Goal: Task Accomplishment & Management: Use online tool/utility

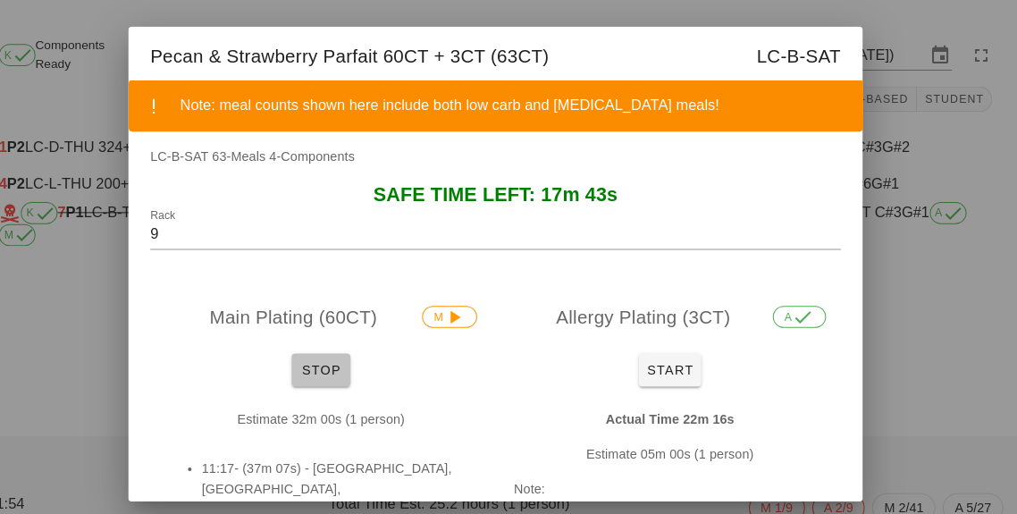
click at [336, 356] on span "Stop" at bounding box center [338, 360] width 43 height 14
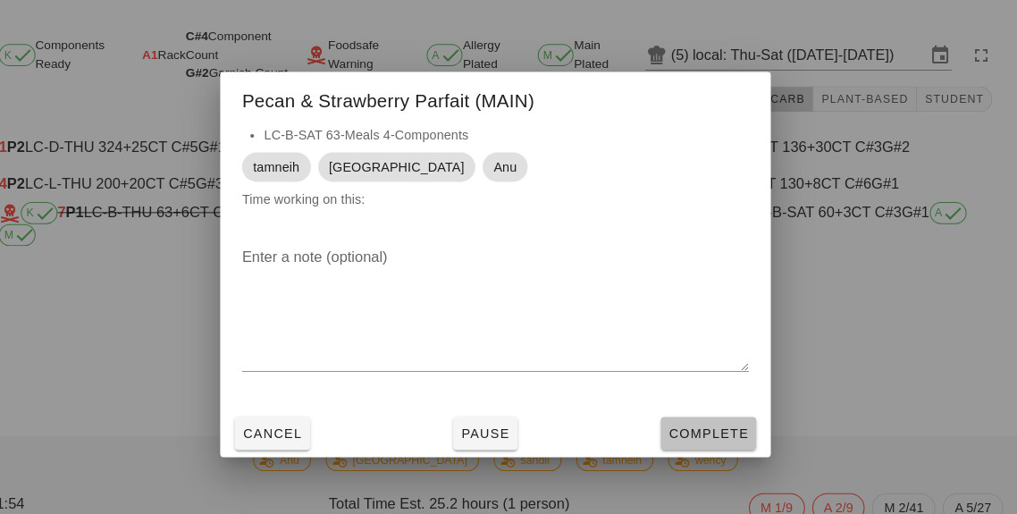
click at [727, 430] on button "Complete" at bounding box center [715, 422] width 93 height 32
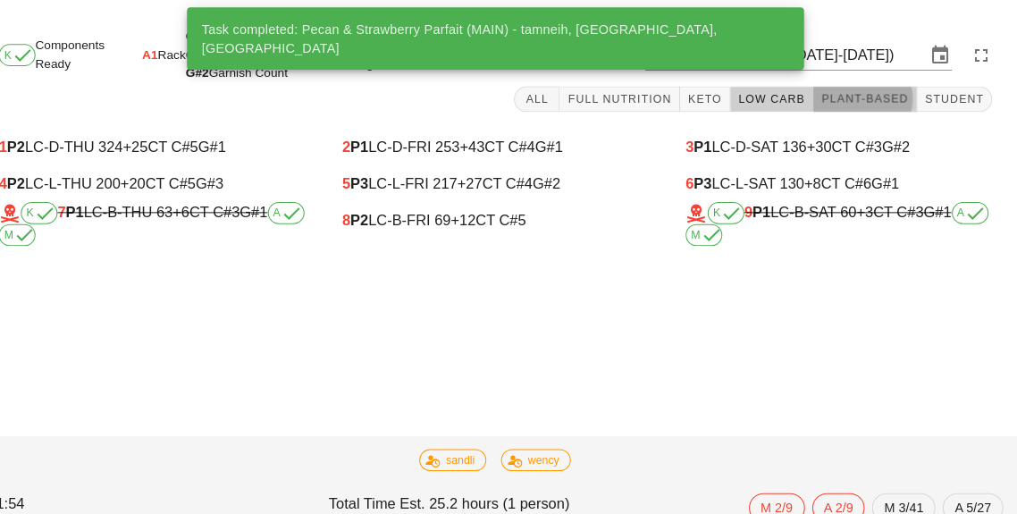
click at [850, 105] on button "Plant-Based" at bounding box center [867, 96] width 101 height 25
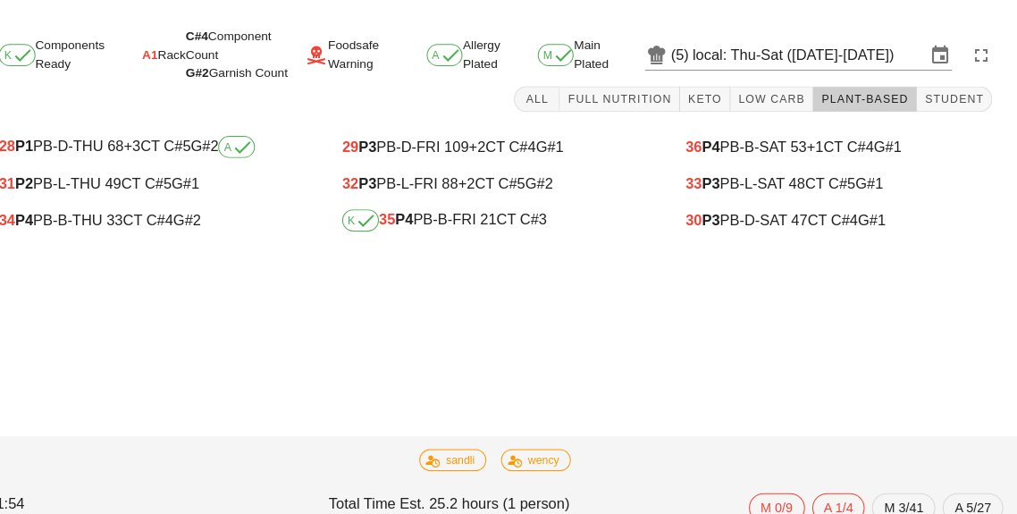
click at [467, 222] on div "K 35 P4 PB-B-FRI 21 CT C#3" at bounding box center [508, 214] width 298 height 21
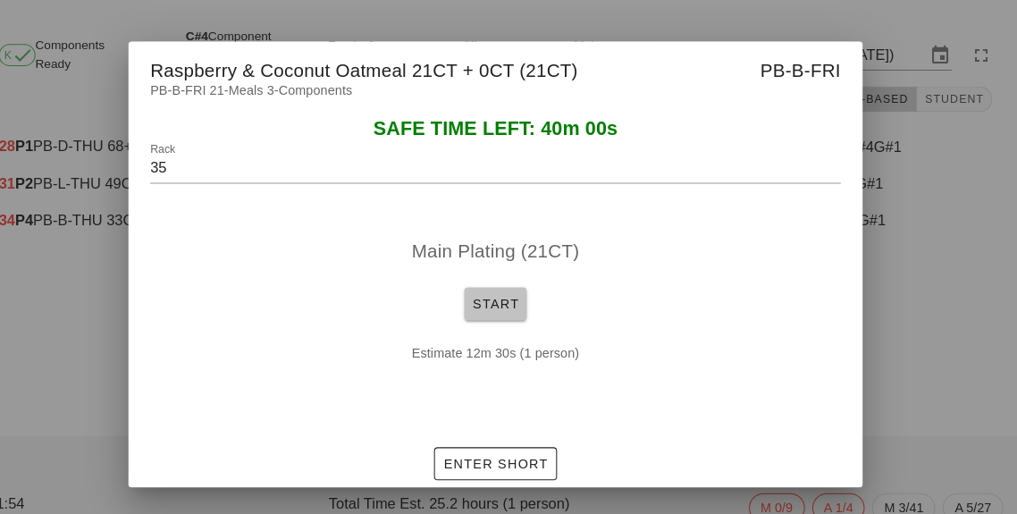
click at [489, 289] on span "Start" at bounding box center [508, 296] width 46 height 14
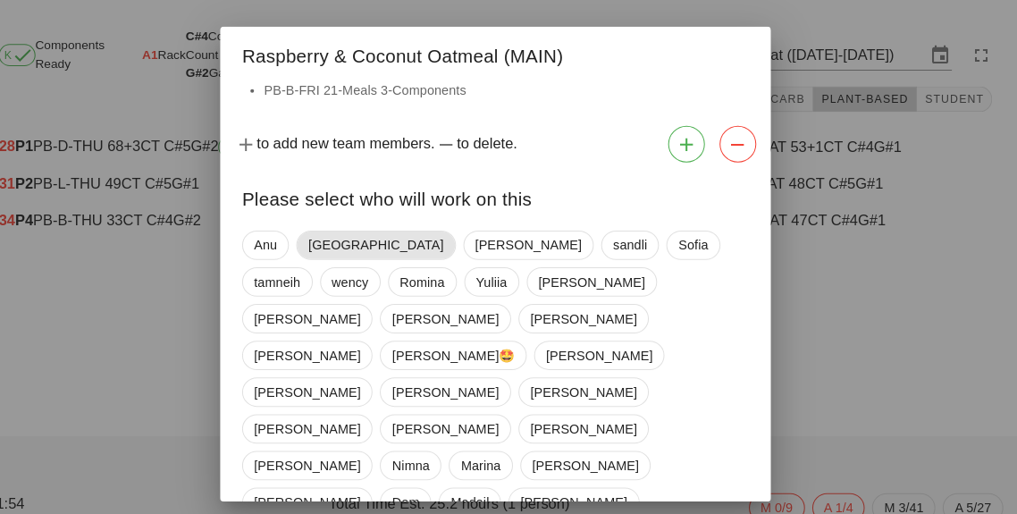
click at [349, 243] on span "[GEOGRAPHIC_DATA]" at bounding box center [391, 238] width 155 height 29
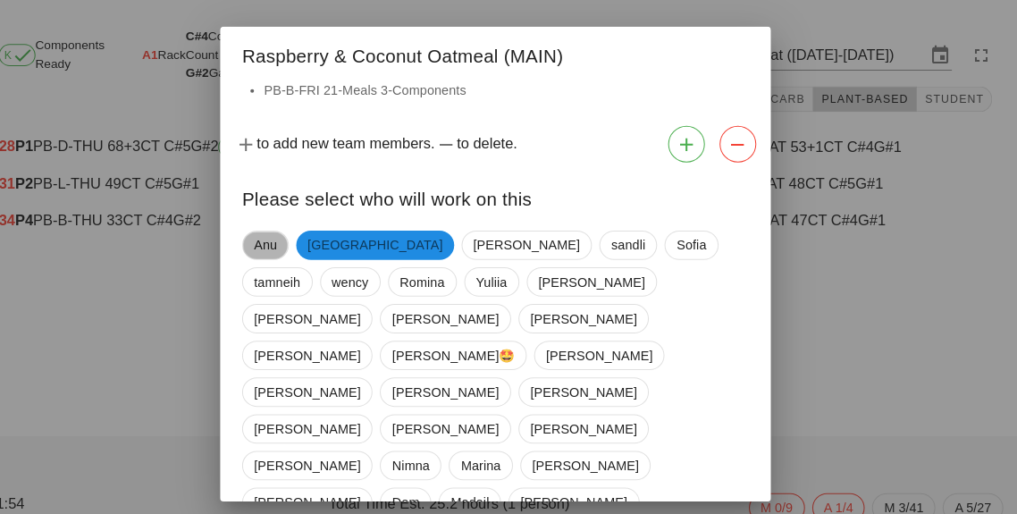
click at [280, 243] on span "Anu" at bounding box center [284, 238] width 22 height 27
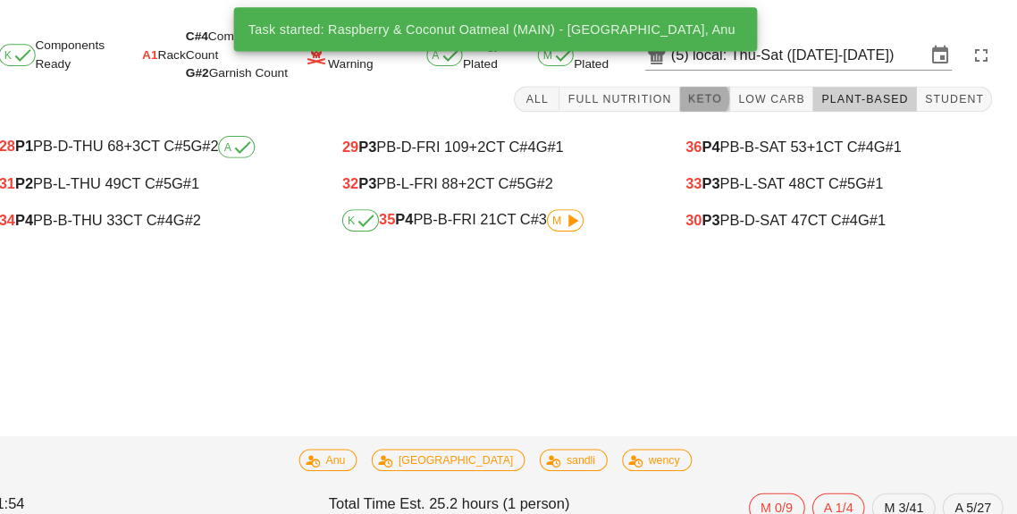
click at [737, 107] on button "Keto" at bounding box center [712, 96] width 49 height 25
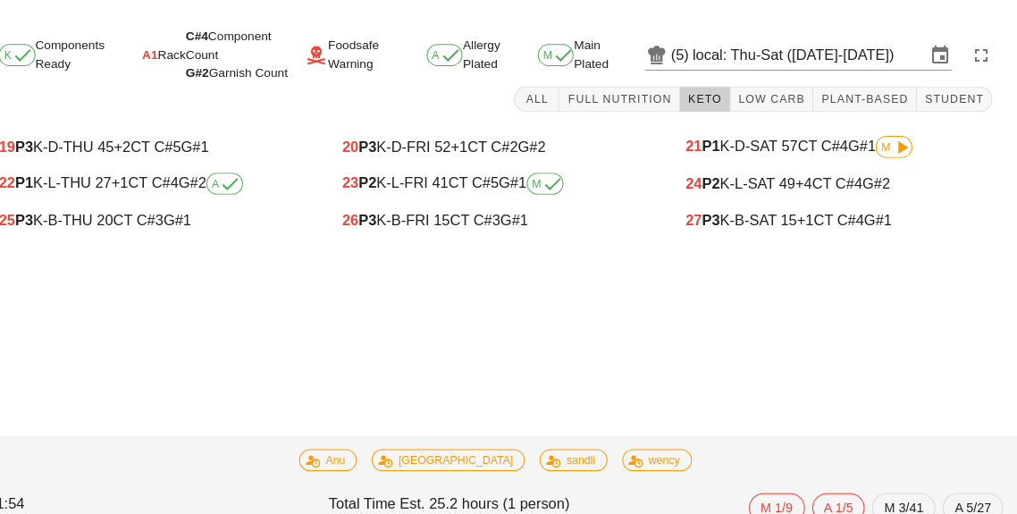
click at [471, 222] on div "26 P3 K-B-FRI 15 CT C#3 G#1" at bounding box center [508, 214] width 298 height 16
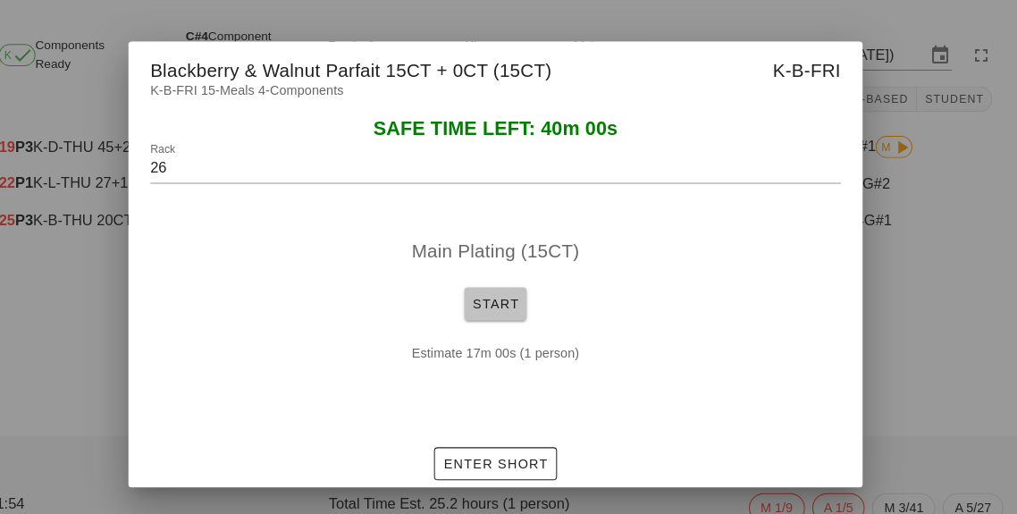
click at [494, 308] on button "Start" at bounding box center [508, 296] width 61 height 32
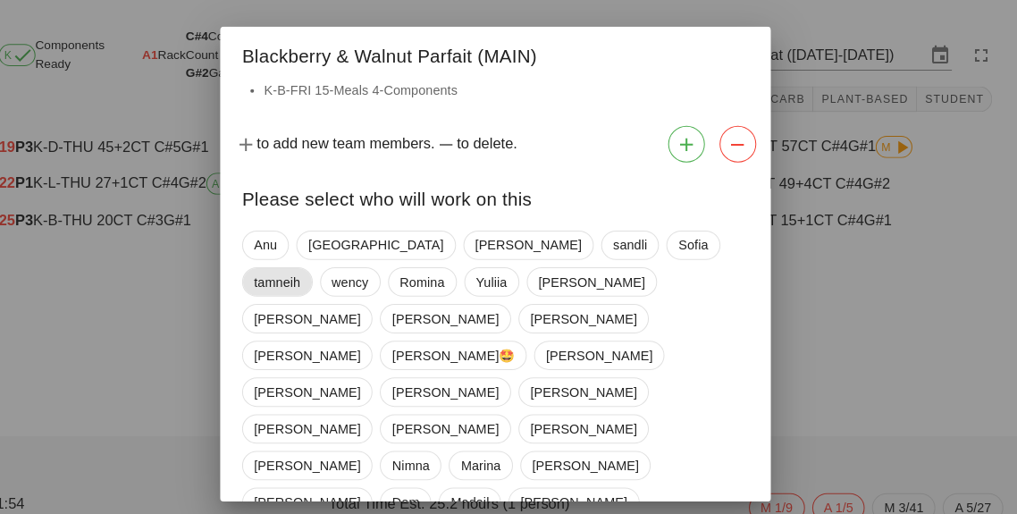
click at [319, 261] on span "tamneih" at bounding box center [296, 274] width 46 height 27
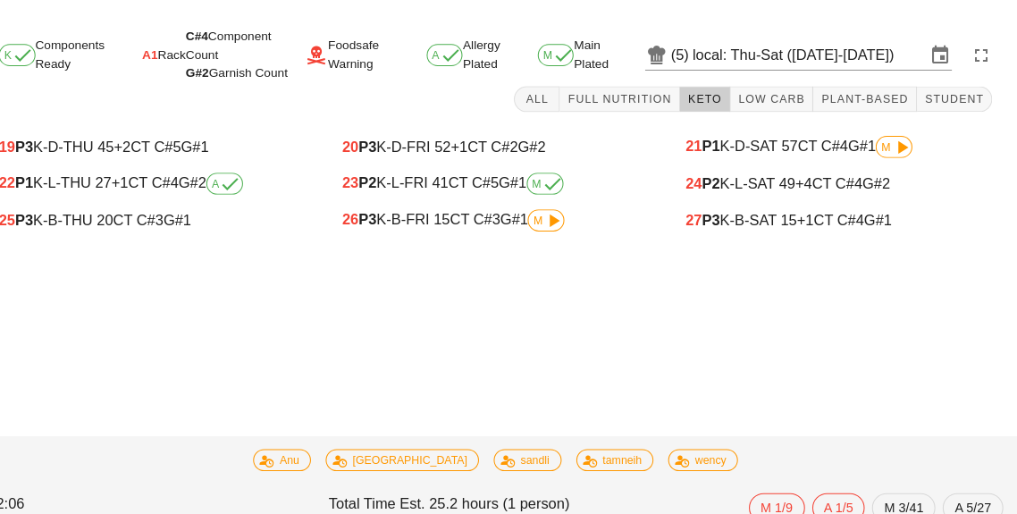
click at [557, 229] on div "26 P3 K-B-FRI 15 CT C#3 G#1 M" at bounding box center [508, 215] width 327 height 36
click at [548, 230] on div "26 P3 K-B-FRI 15 CT C#3 G#1 M" at bounding box center [508, 215] width 327 height 36
click at [549, 224] on span "M" at bounding box center [558, 214] width 36 height 21
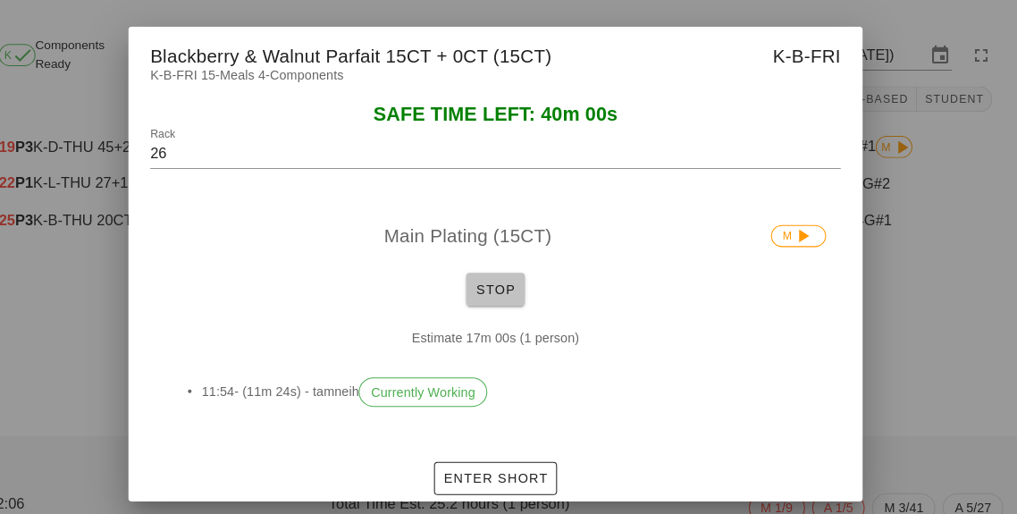
click at [501, 292] on button "Stop" at bounding box center [508, 281] width 57 height 32
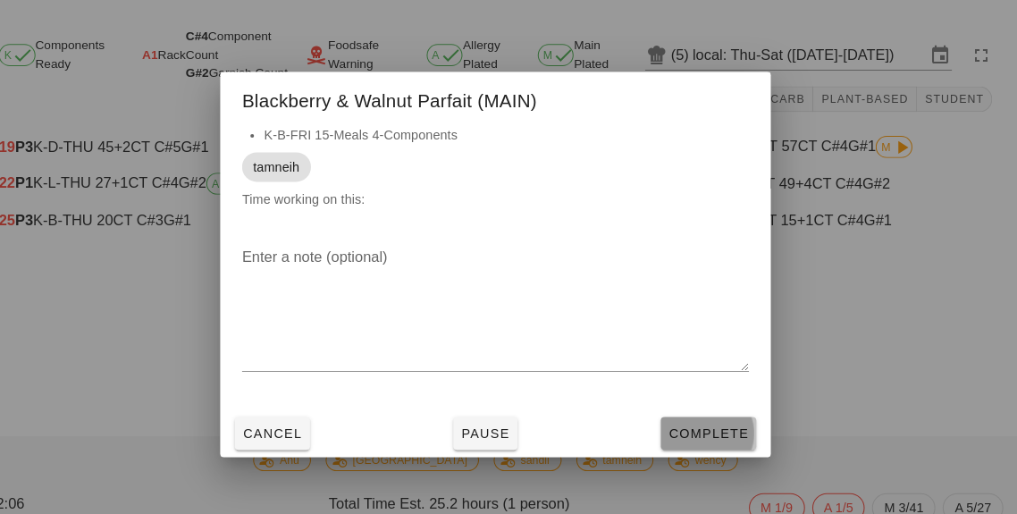
click at [713, 424] on span "Complete" at bounding box center [715, 422] width 79 height 14
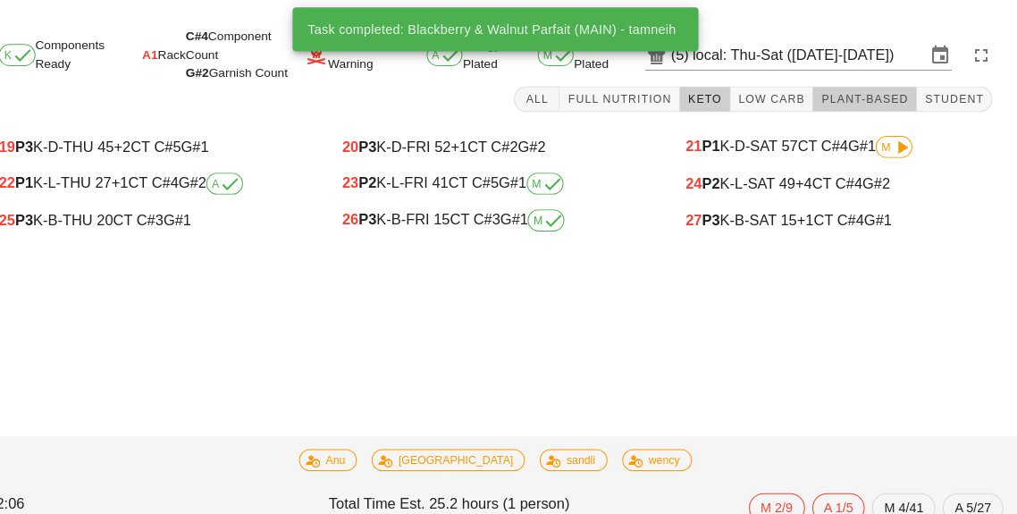
click at [867, 96] on span "Plant-Based" at bounding box center [868, 96] width 86 height 13
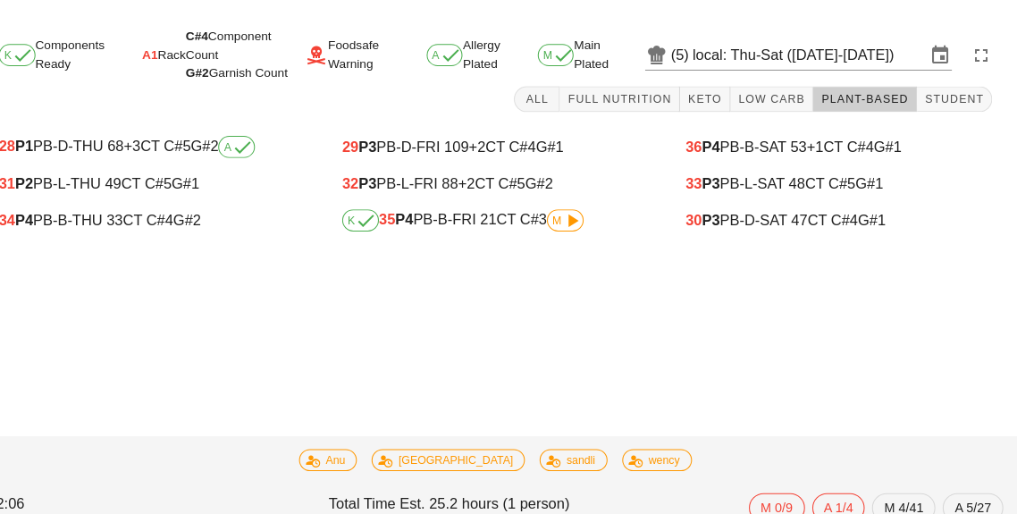
click at [565, 193] on div "32 P3 PB-L-FRI 88 +2 CT C#5 G#2" at bounding box center [508, 179] width 327 height 36
click at [572, 220] on span "M" at bounding box center [576, 214] width 25 height 11
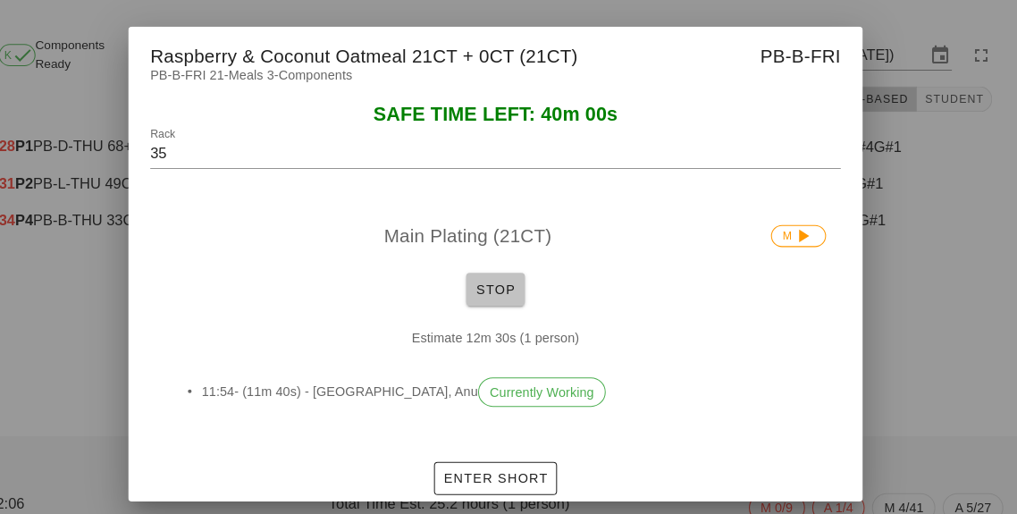
click at [487, 293] on button "Stop" at bounding box center [508, 281] width 57 height 32
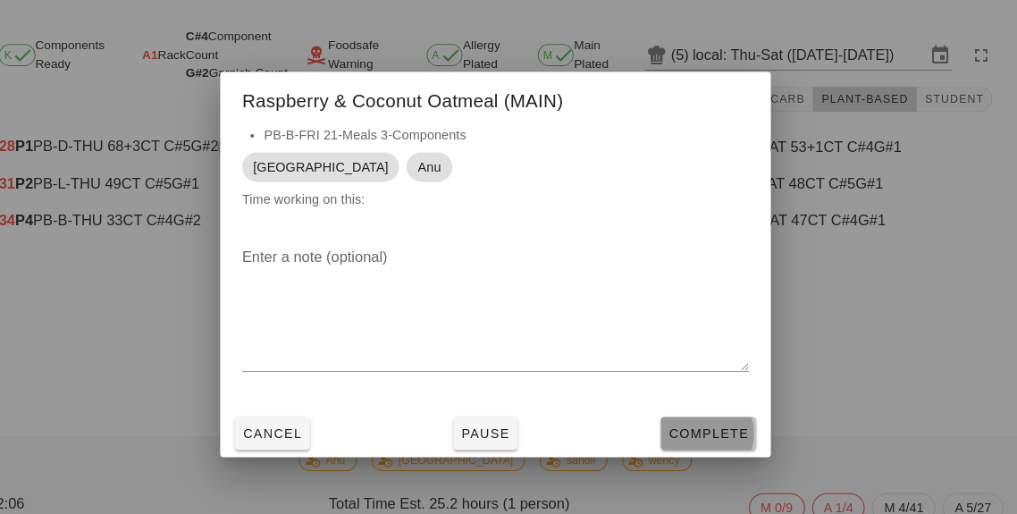
click at [719, 421] on span "Complete" at bounding box center [715, 422] width 79 height 14
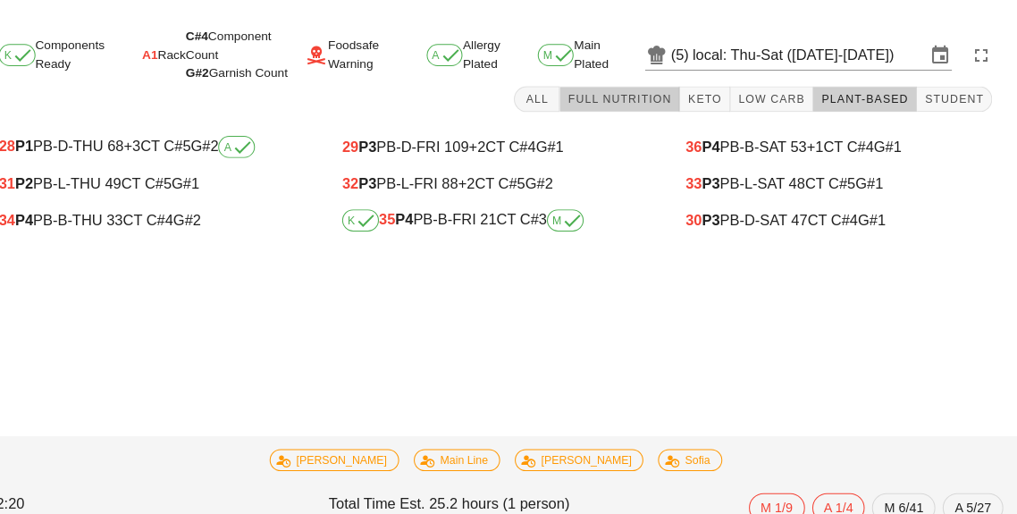
click at [643, 106] on button "Full Nutrition" at bounding box center [629, 96] width 117 height 25
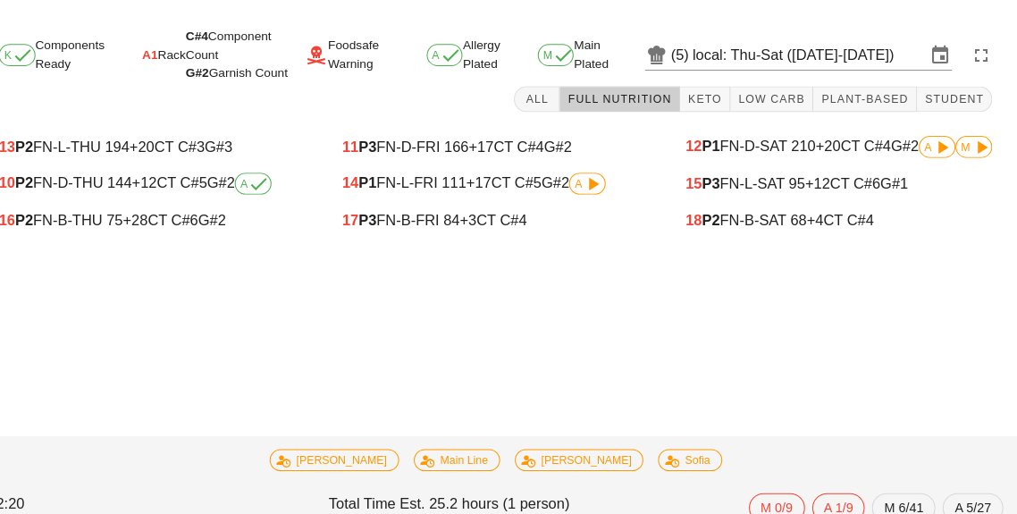
click at [497, 222] on div "17 P3 FN-B-FRI 84 +3 CT C#4" at bounding box center [508, 214] width 298 height 16
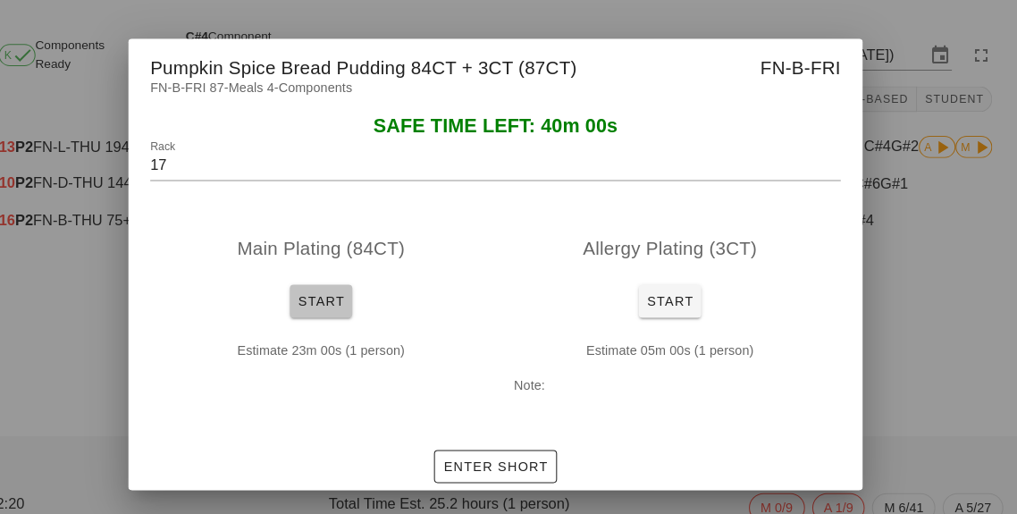
click at [352, 297] on span "Start" at bounding box center [338, 293] width 46 height 14
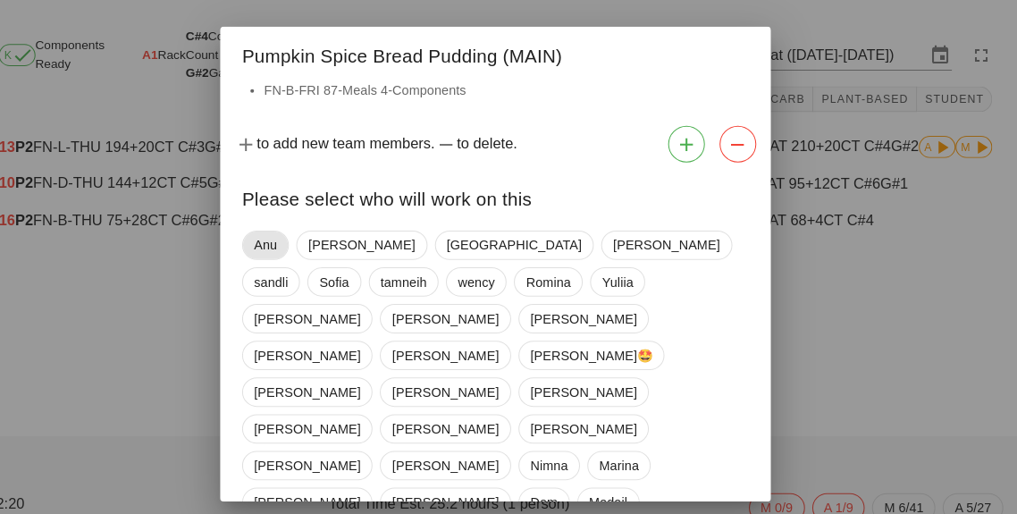
click at [275, 248] on span "Anu" at bounding box center [284, 238] width 22 height 27
click at [459, 249] on span "[GEOGRAPHIC_DATA]" at bounding box center [524, 238] width 131 height 27
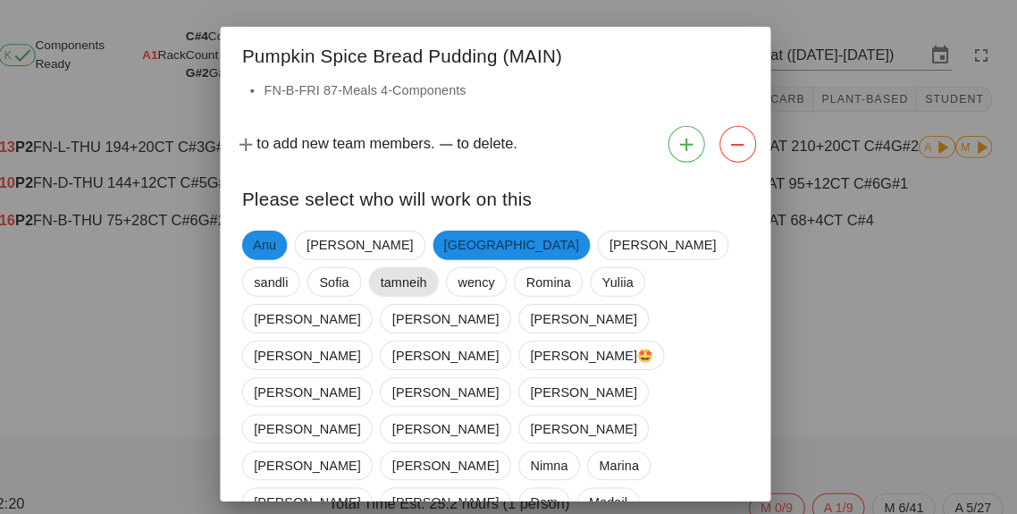
click at [442, 261] on span "tamneih" at bounding box center [420, 274] width 46 height 27
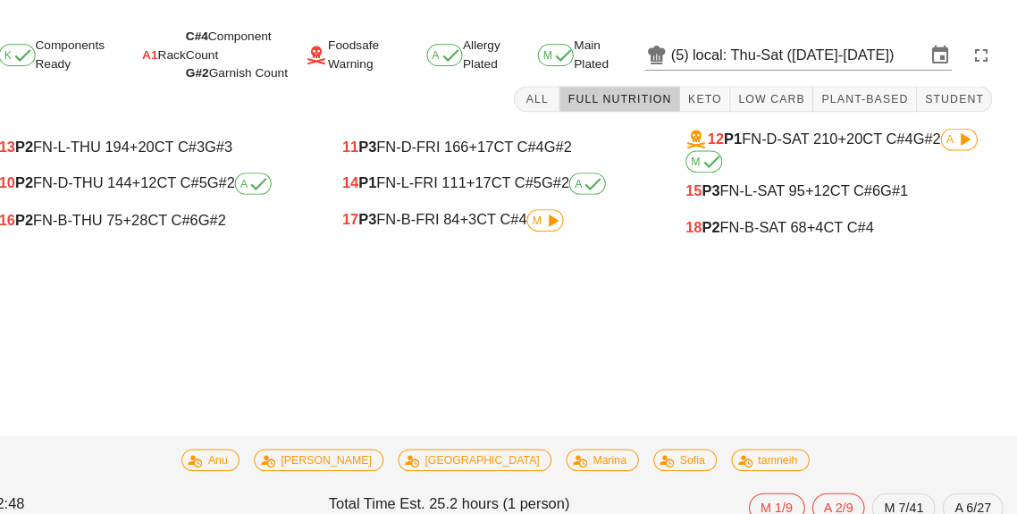
click at [557, 243] on div "11 P3 FN-D-FRI 166 +17 CT C#4 G#2 14 P1 FN-L-FRI 111 +17 CT C#5 G#2 A 17 P3 FN-…" at bounding box center [508, 182] width 334 height 136
click at [556, 222] on icon at bounding box center [563, 214] width 21 height 21
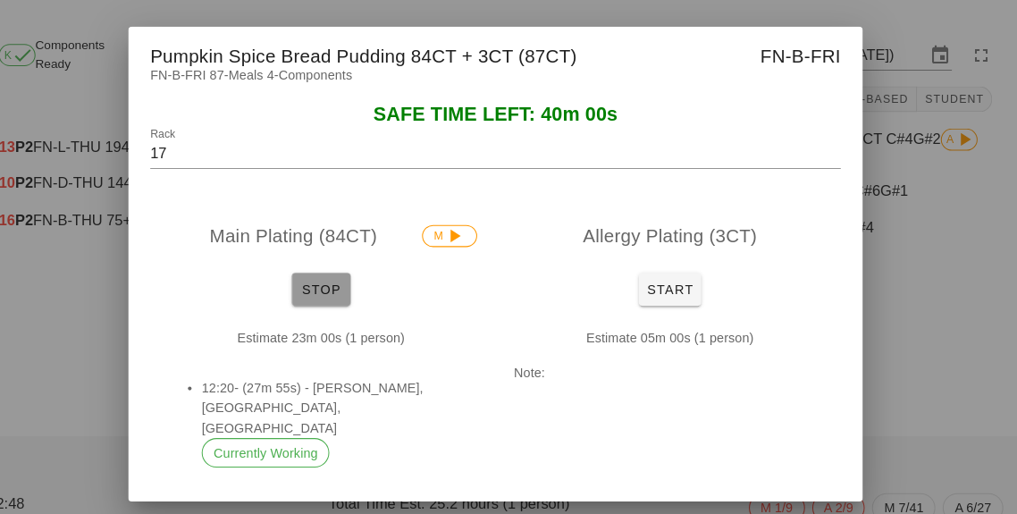
click at [322, 295] on button "Stop" at bounding box center [338, 281] width 57 height 32
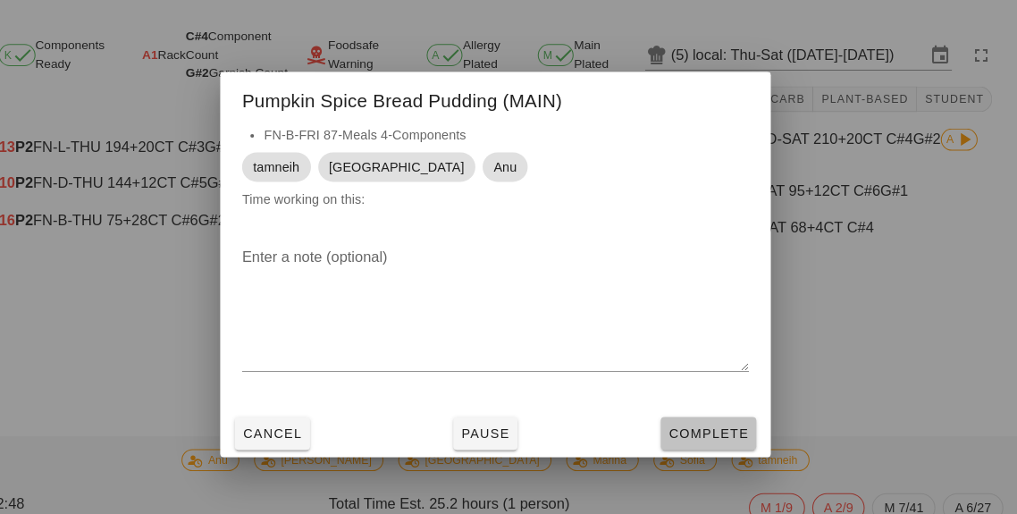
click at [729, 434] on button "Complete" at bounding box center [715, 422] width 93 height 32
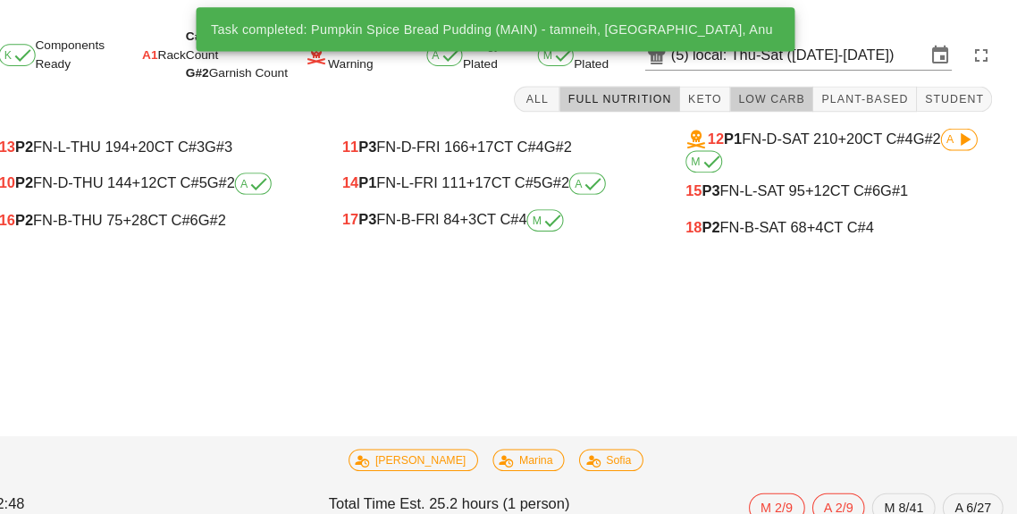
click at [787, 95] on span "Low Carb" at bounding box center [777, 96] width 66 height 13
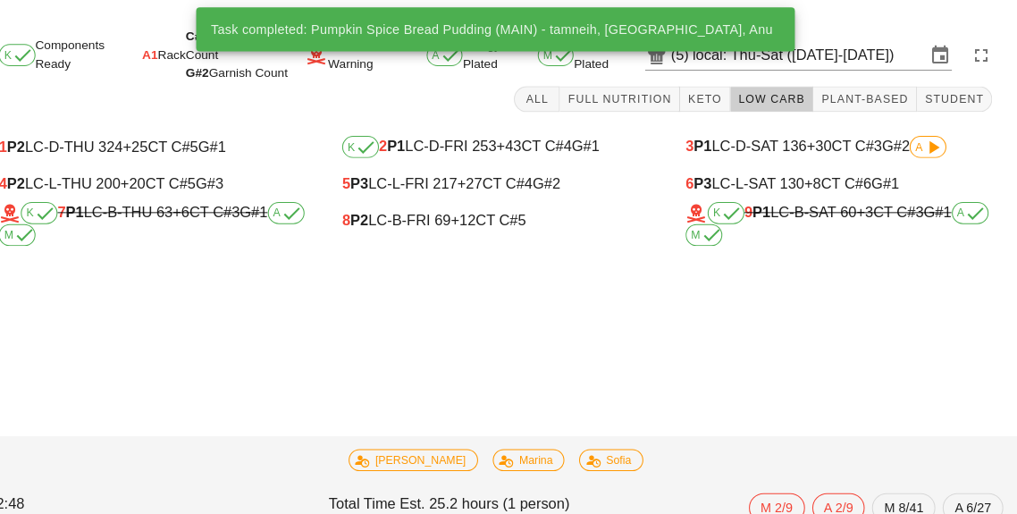
click at [467, 214] on span "+12" at bounding box center [477, 213] width 24 height 15
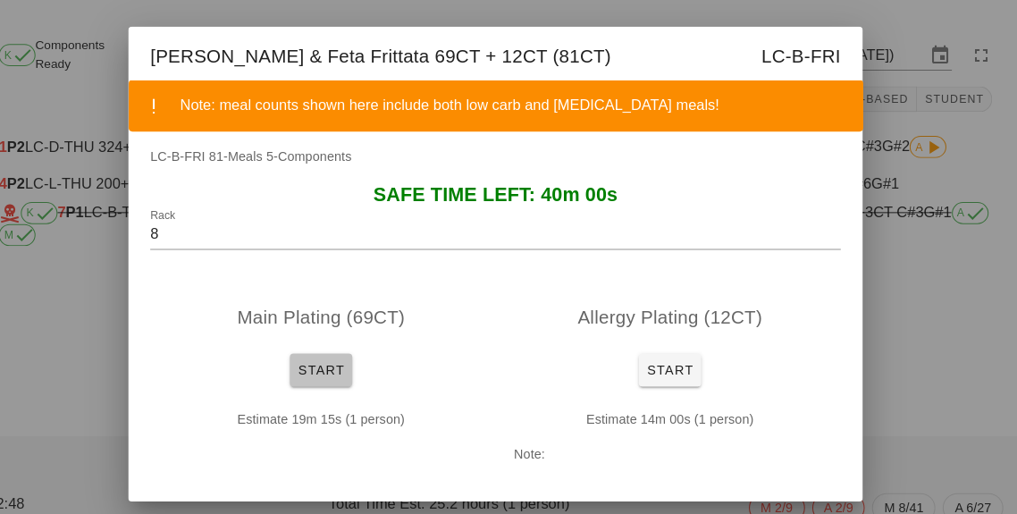
click at [345, 371] on button "Start" at bounding box center [338, 360] width 61 height 32
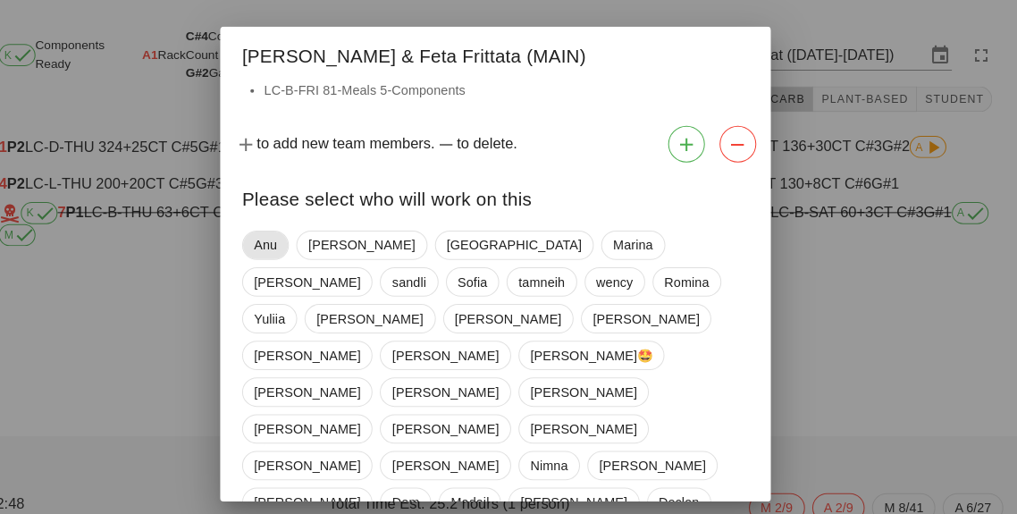
click at [270, 239] on span "Anu" at bounding box center [285, 238] width 46 height 29
click at [459, 246] on span "[GEOGRAPHIC_DATA]" at bounding box center [524, 238] width 131 height 27
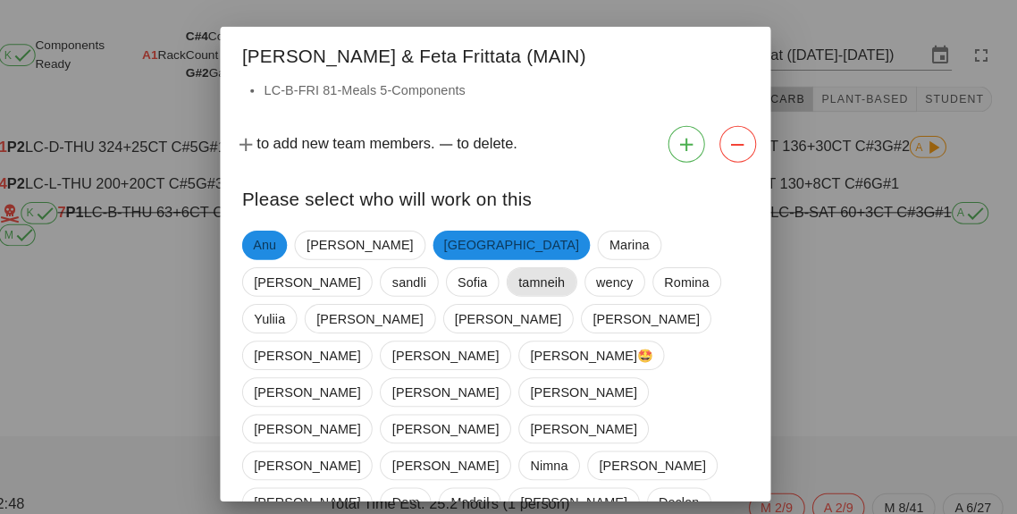
click at [531, 279] on span "tamneih" at bounding box center [554, 274] width 46 height 27
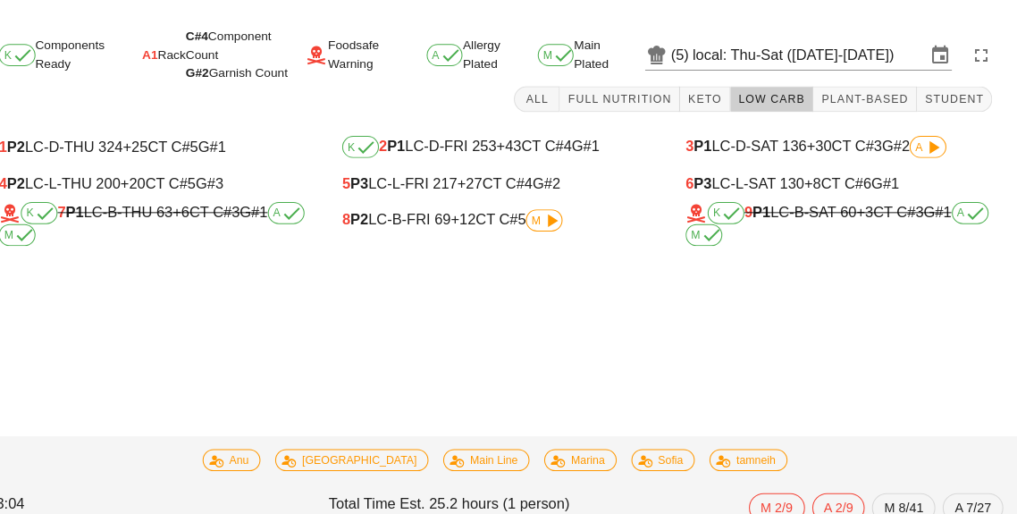
click at [558, 229] on div "8 P2 LC-B-FRI 69 +12 CT C#5 M" at bounding box center [508, 215] width 327 height 36
click at [550, 220] on span "M" at bounding box center [555, 214] width 25 height 11
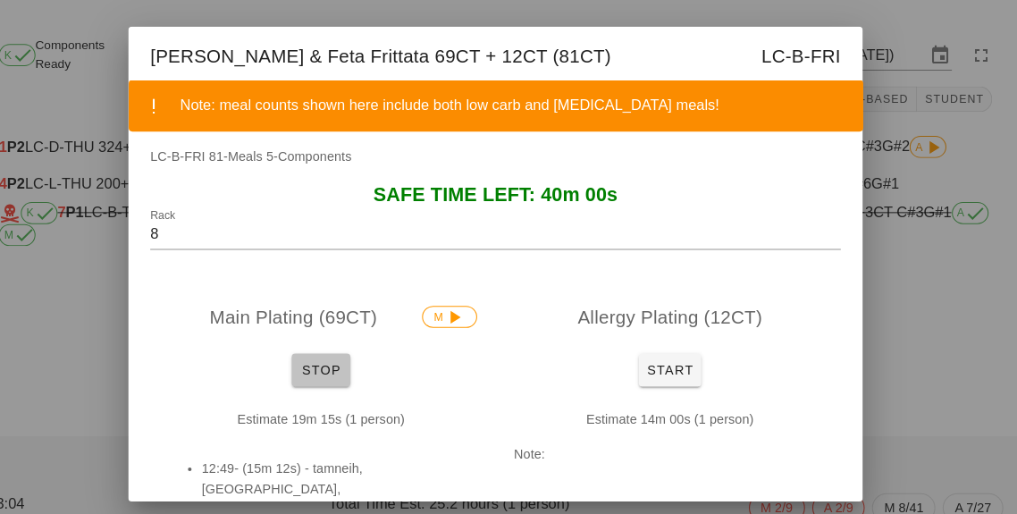
click at [339, 374] on button "Stop" at bounding box center [338, 360] width 57 height 32
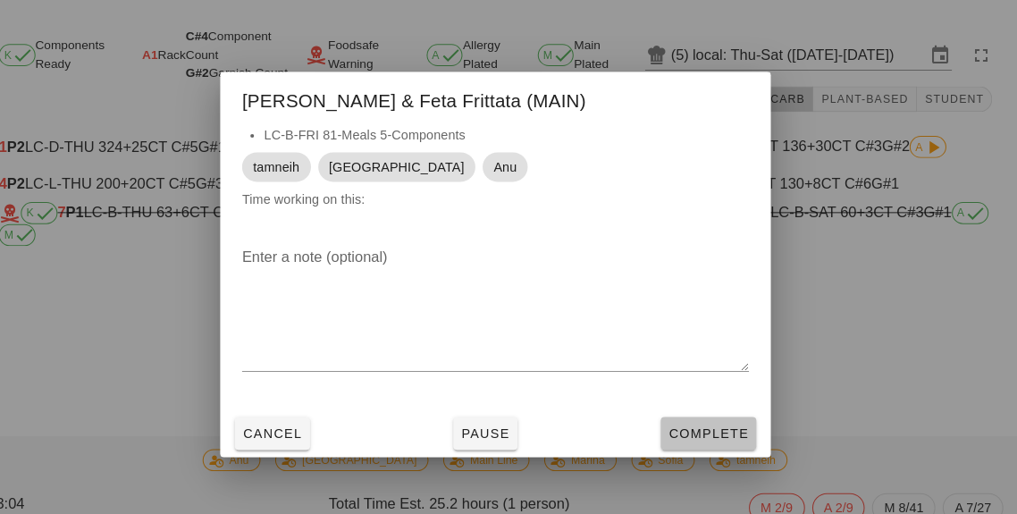
click at [709, 426] on span "Complete" at bounding box center [715, 422] width 79 height 14
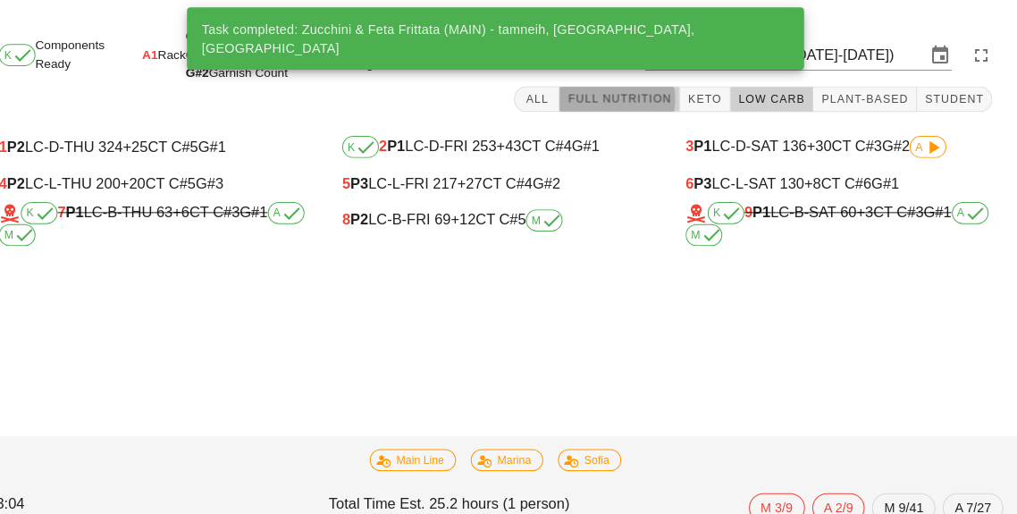
click at [643, 105] on button "Full Nutrition" at bounding box center [629, 96] width 117 height 25
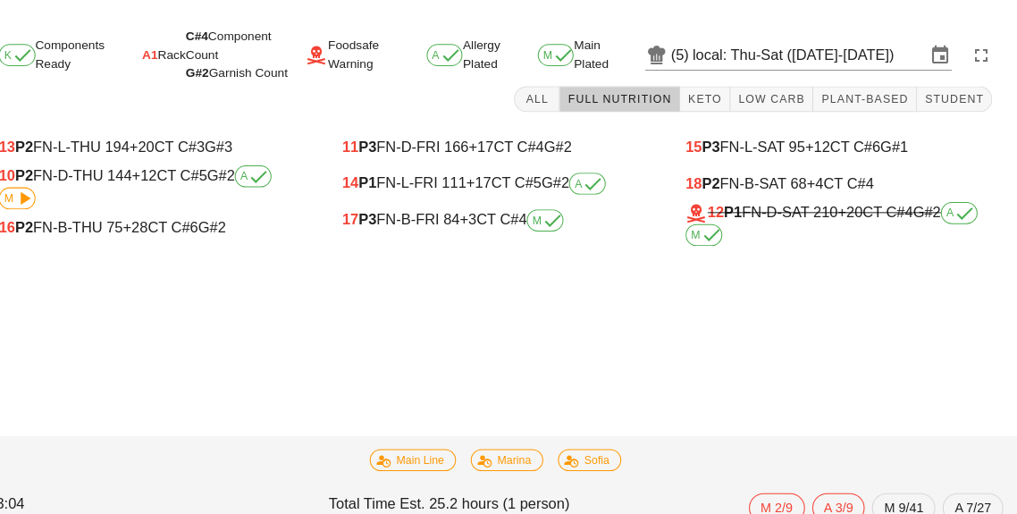
click at [766, 182] on div "18 P2 FN-B-SAT 68 +4 CT C#4" at bounding box center [842, 179] width 298 height 16
type input "18"
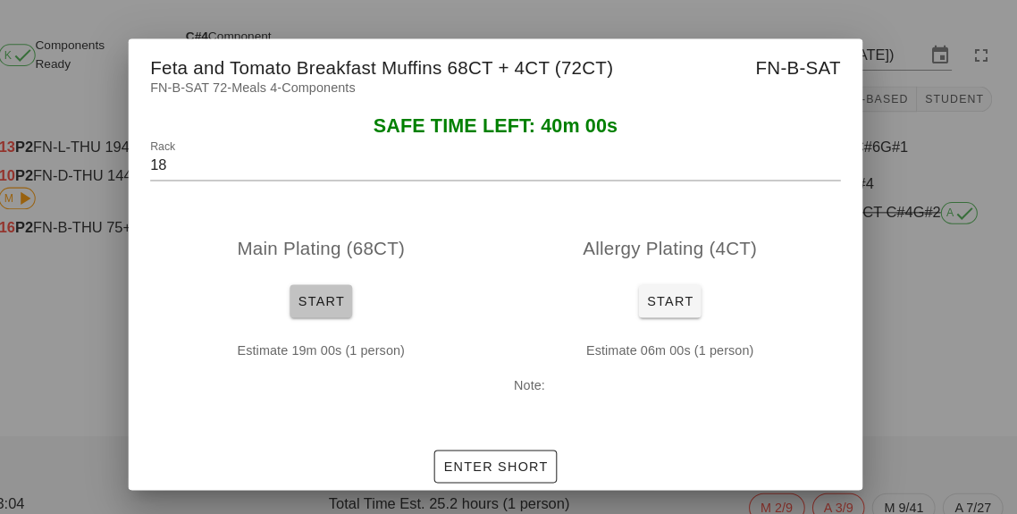
click at [331, 303] on button "Start" at bounding box center [338, 293] width 61 height 32
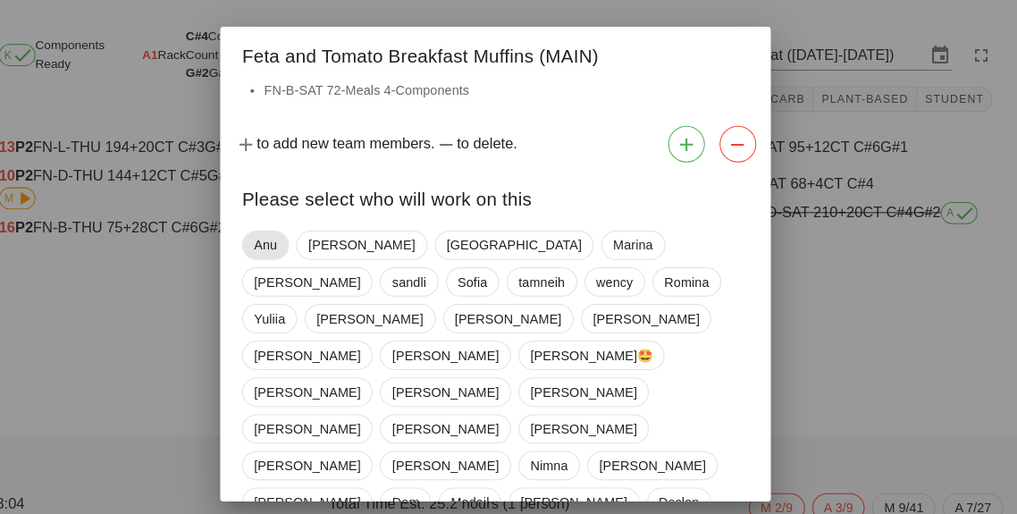
click at [287, 248] on span "Anu" at bounding box center [284, 238] width 22 height 27
click at [459, 247] on span "[GEOGRAPHIC_DATA]" at bounding box center [524, 238] width 131 height 27
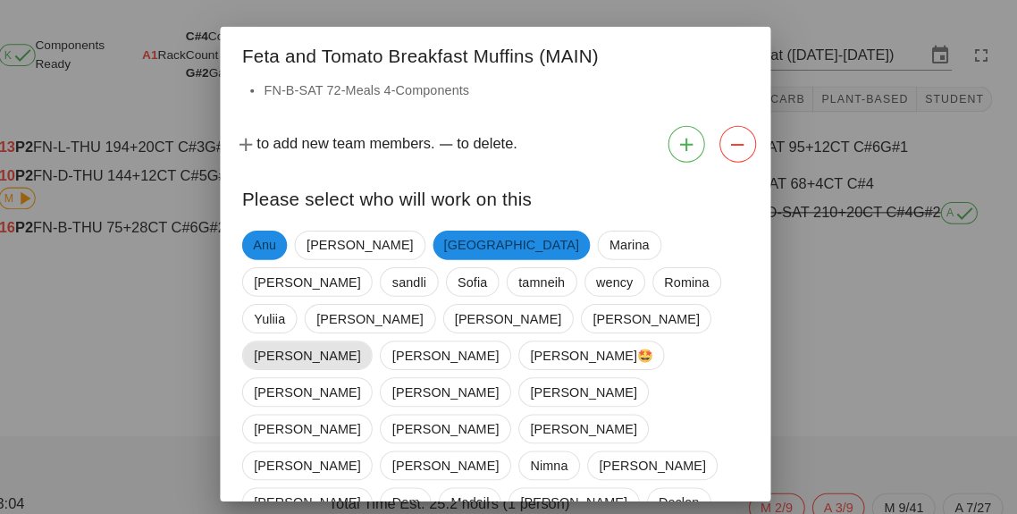
click at [284, 332] on span "[PERSON_NAME]" at bounding box center [325, 345] width 104 height 27
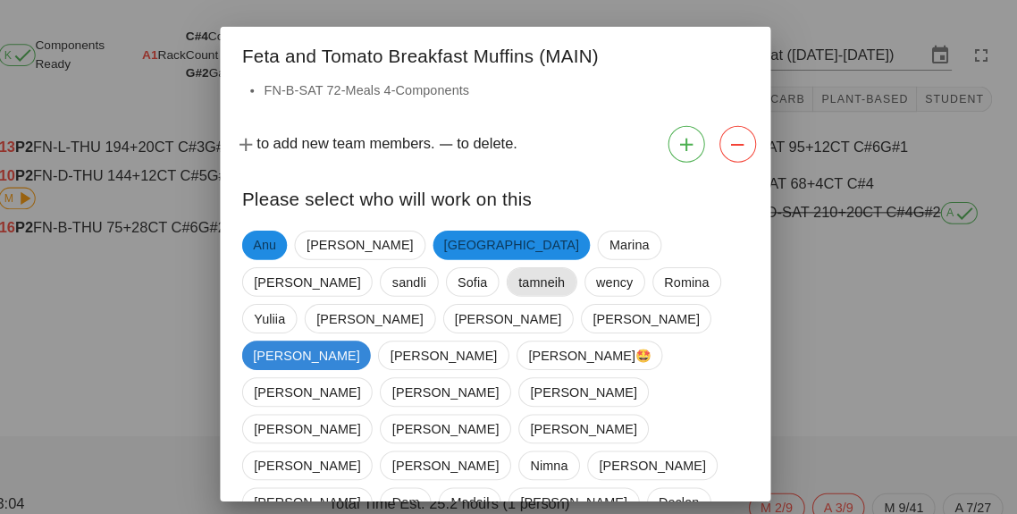
click at [531, 277] on span "tamneih" at bounding box center [554, 274] width 46 height 27
click at [278, 331] on span "[PERSON_NAME]" at bounding box center [324, 345] width 104 height 29
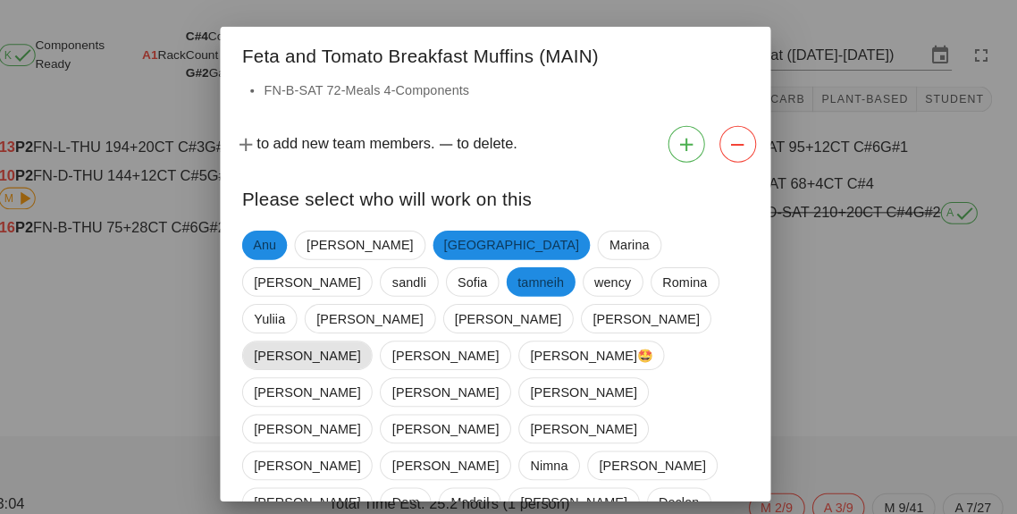
scroll to position [50, 0]
